Goal: Browse casually

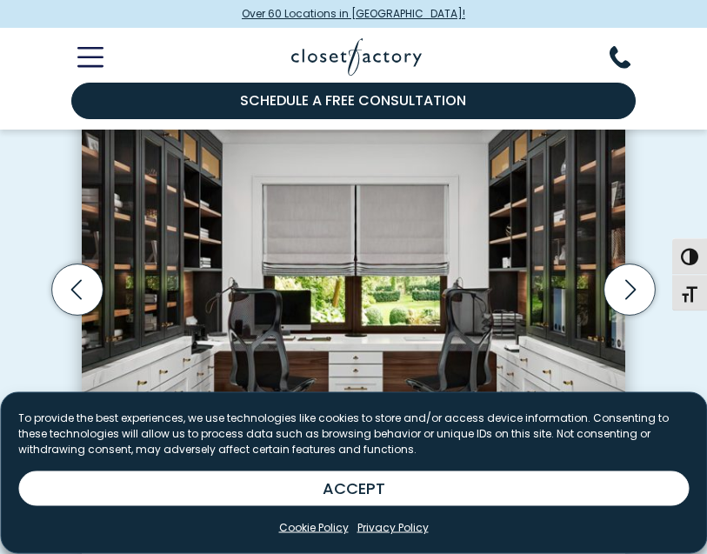
scroll to position [493, 0]
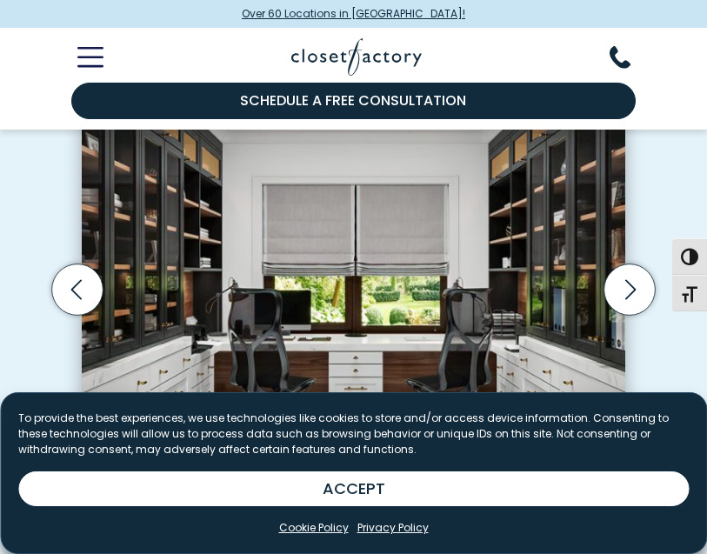
click at [697, 453] on div "Manage Consent To provide the best experiences, we use technologies like cookie…" at bounding box center [353, 473] width 707 height 162
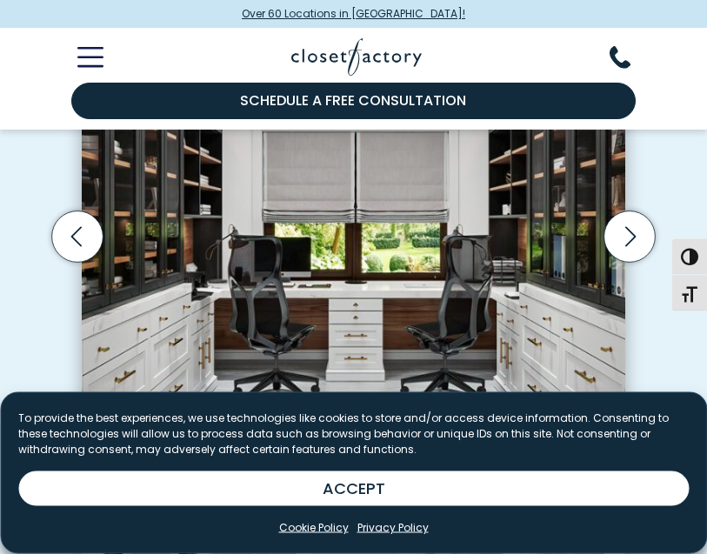
scroll to position [541, 0]
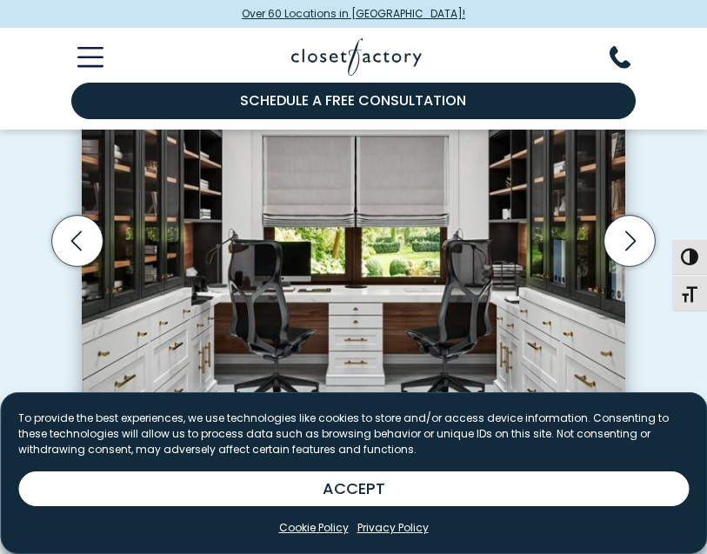
click at [634, 232] on icon "Next slide" at bounding box center [630, 240] width 51 height 51
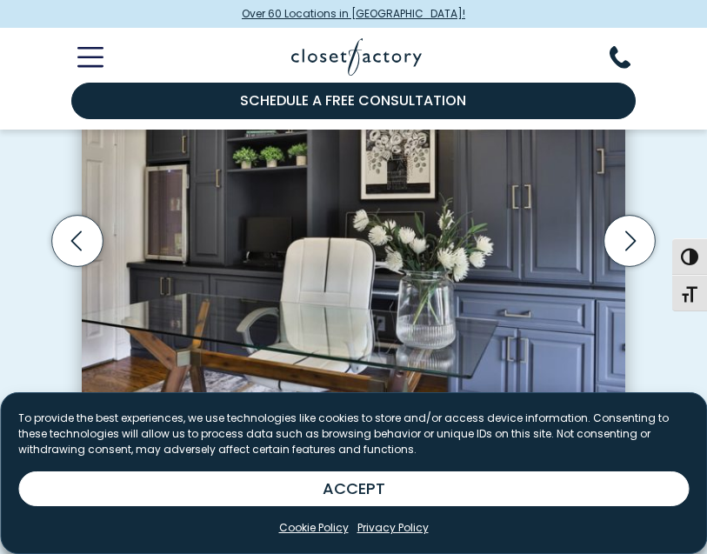
click at [627, 241] on icon "Next slide" at bounding box center [630, 240] width 51 height 51
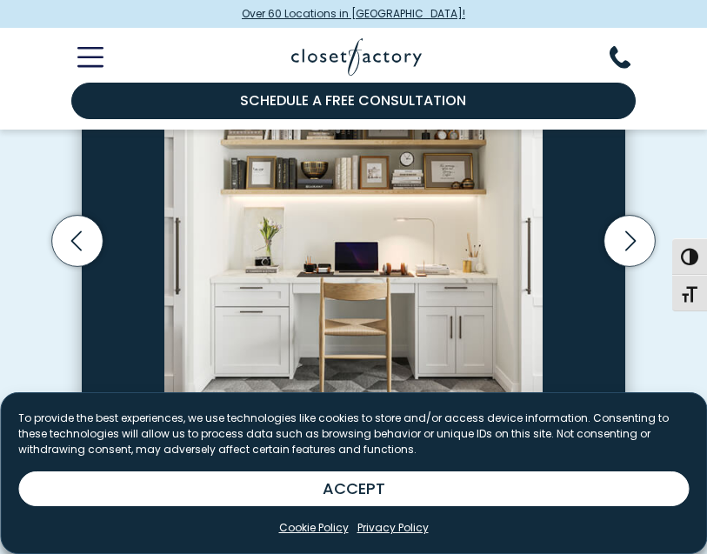
click at [654, 237] on icon "Next slide" at bounding box center [630, 240] width 51 height 51
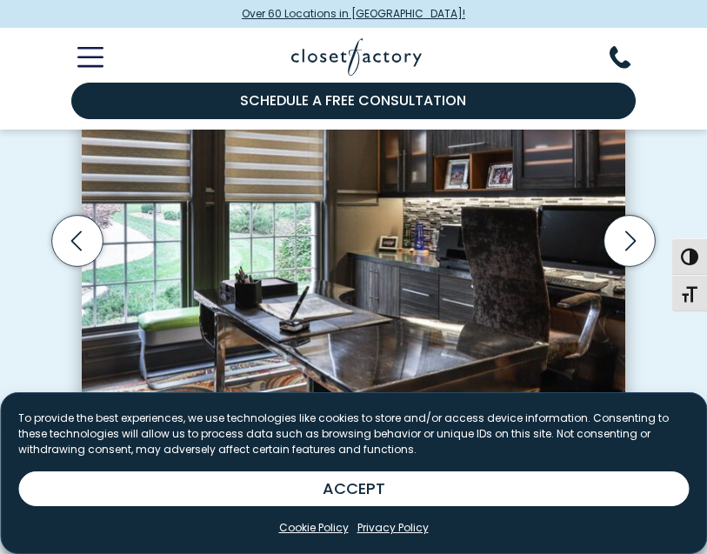
click at [642, 236] on icon "Next slide" at bounding box center [630, 240] width 51 height 51
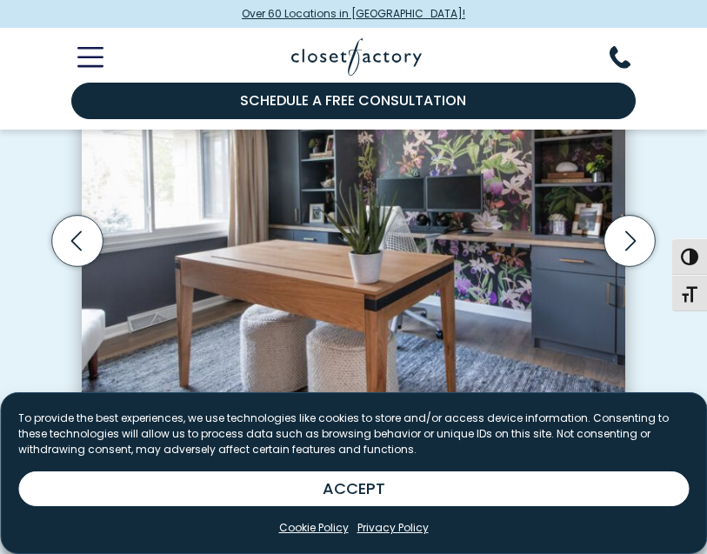
click at [647, 228] on icon "Next slide" at bounding box center [630, 240] width 51 height 51
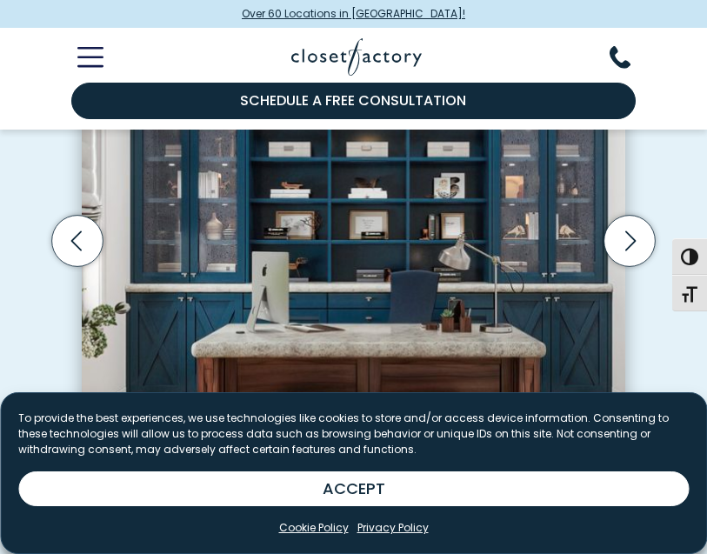
click at [97, 229] on icon "Previous slide" at bounding box center [77, 240] width 51 height 51
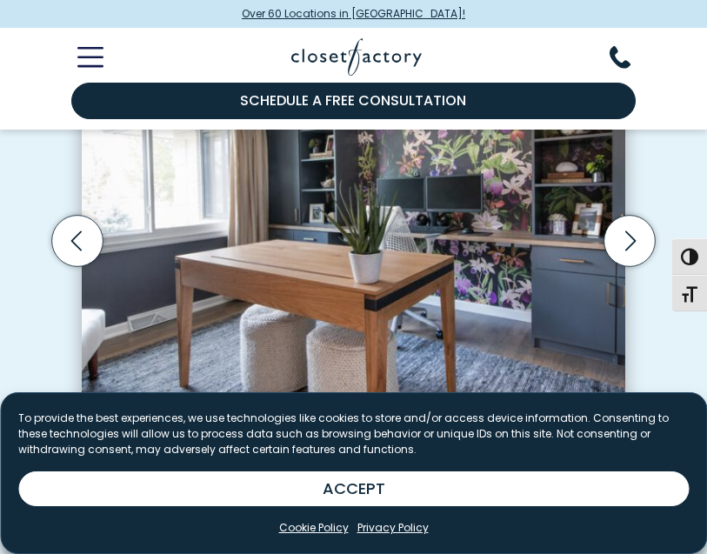
click at [627, 238] on icon "Next slide" at bounding box center [630, 240] width 51 height 51
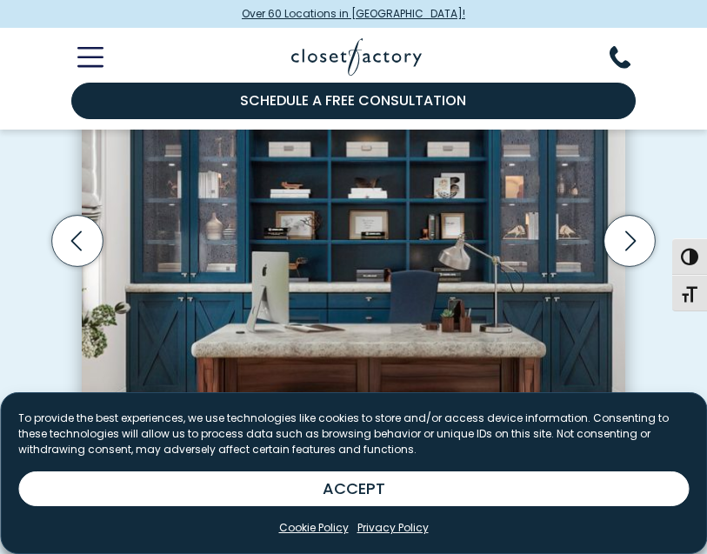
click at [637, 235] on icon "Next slide" at bounding box center [630, 240] width 51 height 51
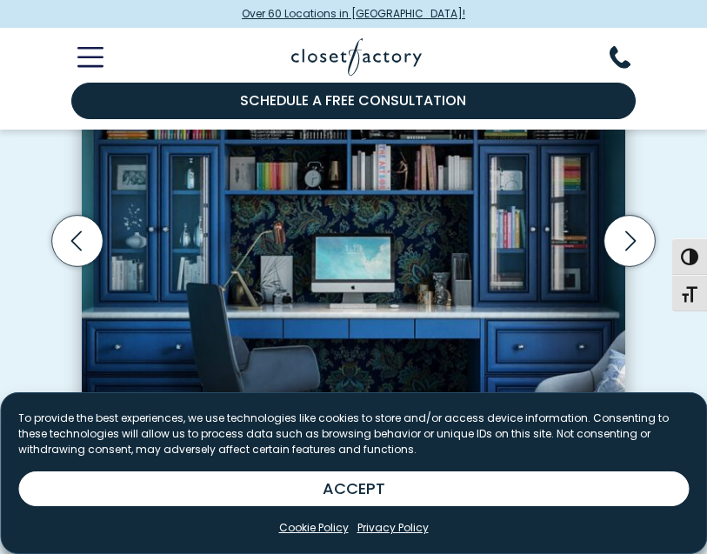
click at [640, 238] on icon "Next slide" at bounding box center [630, 240] width 51 height 51
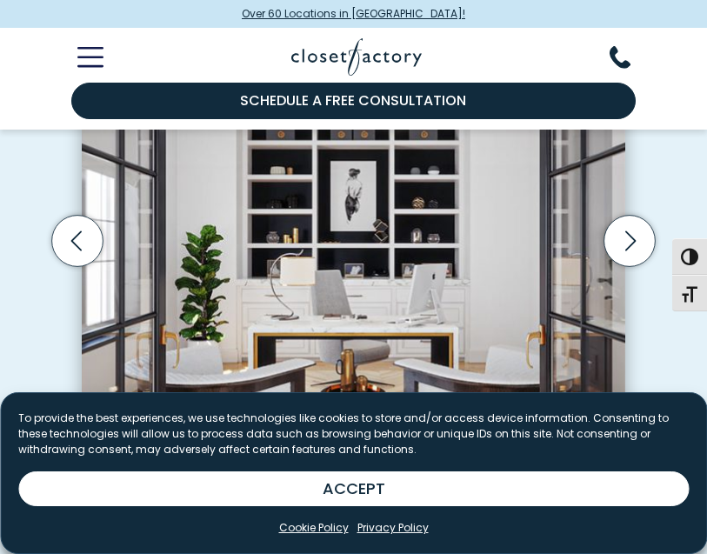
click at [631, 251] on icon "Next slide" at bounding box center [630, 240] width 51 height 51
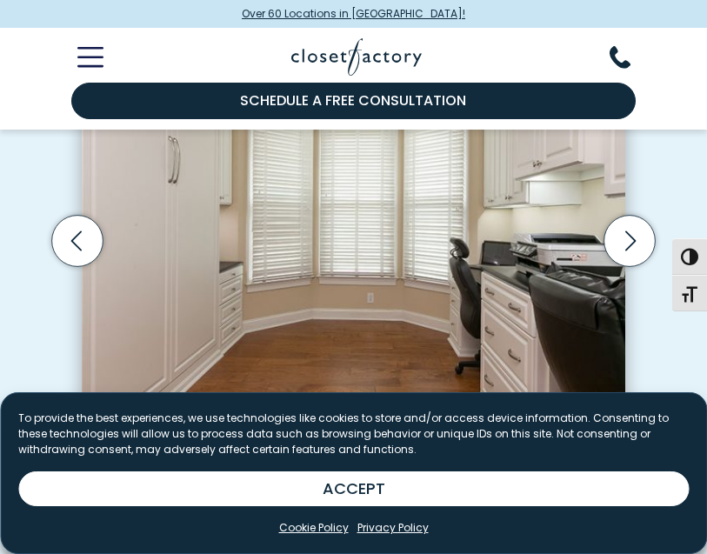
click at [646, 242] on icon "Next slide" at bounding box center [630, 240] width 51 height 51
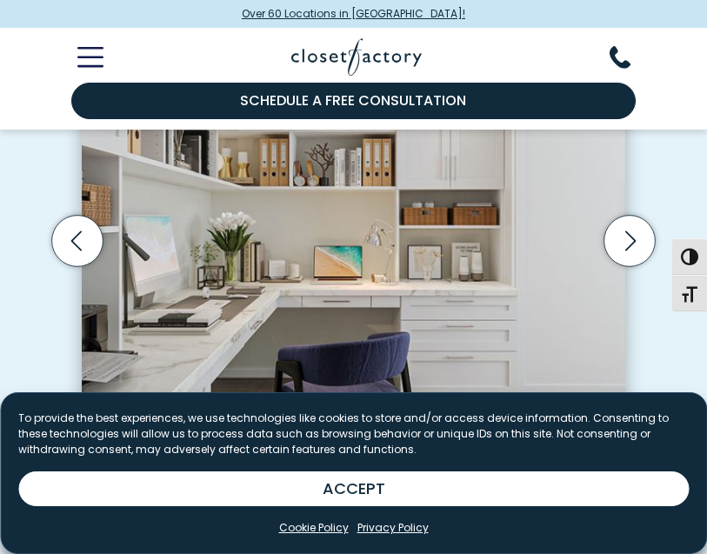
click at [643, 239] on icon "Next slide" at bounding box center [630, 240] width 51 height 51
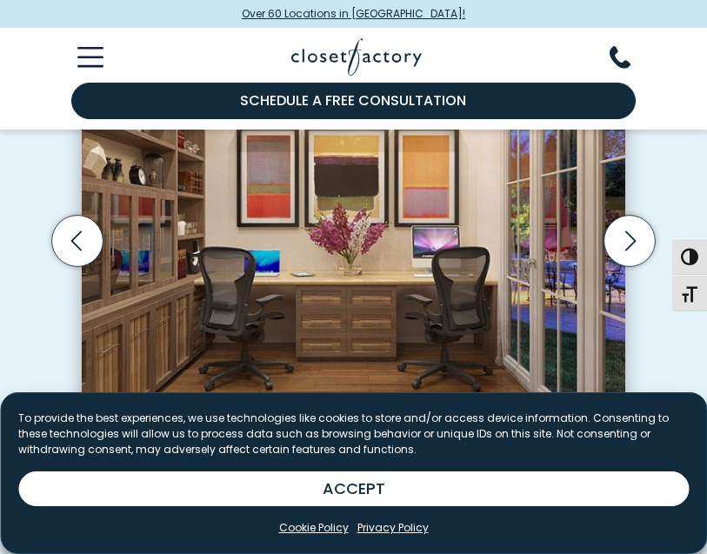
click at [635, 243] on icon "Next slide" at bounding box center [630, 240] width 51 height 51
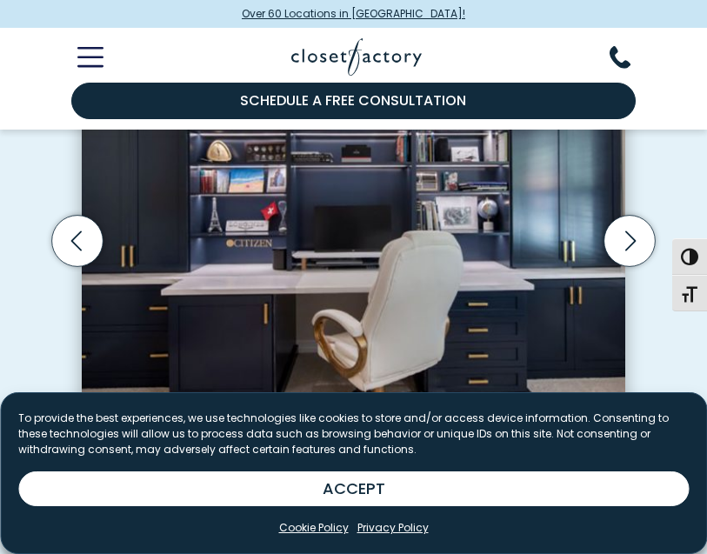
click at [655, 232] on icon "Next slide" at bounding box center [630, 240] width 51 height 51
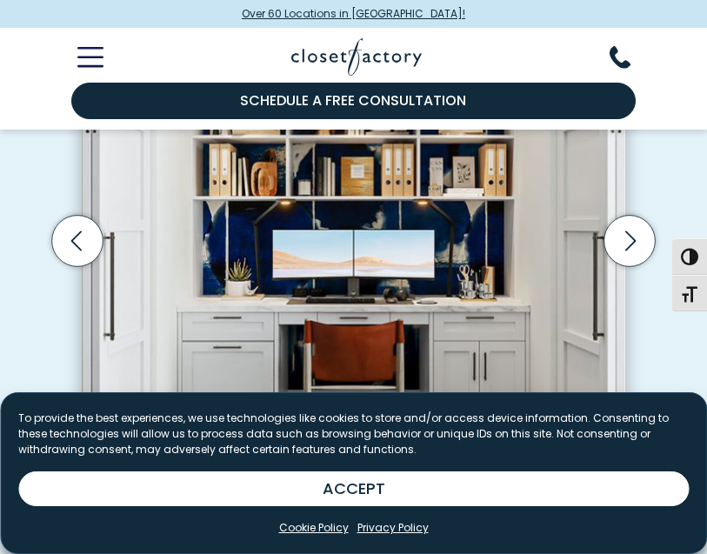
click at [637, 243] on icon "Next slide" at bounding box center [630, 240] width 51 height 51
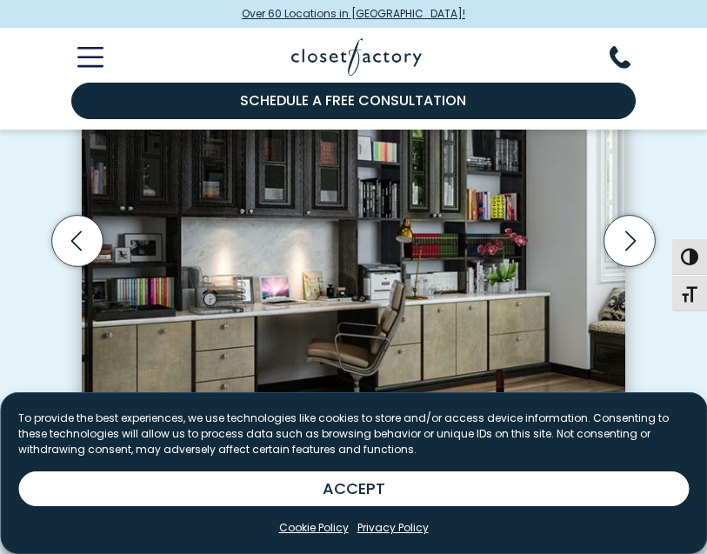
click at [633, 245] on icon "Next slide" at bounding box center [630, 240] width 51 height 51
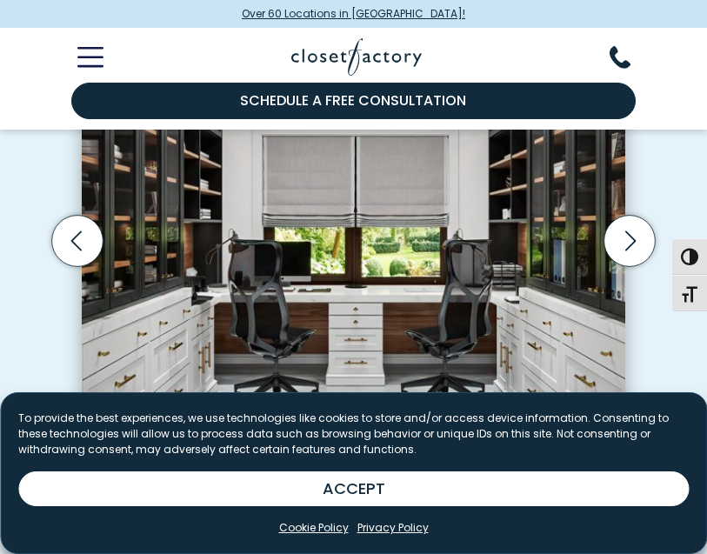
click at [644, 244] on icon "Next slide" at bounding box center [630, 240] width 51 height 51
